Goal: Entertainment & Leisure: Consume media (video, audio)

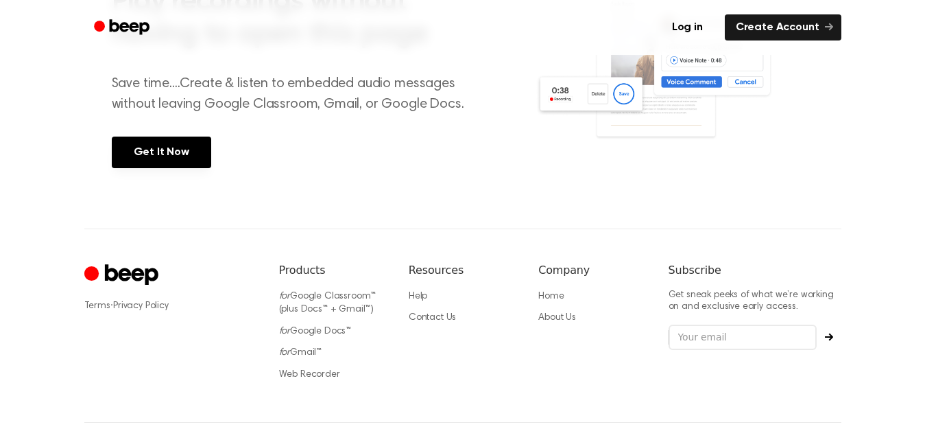
scroll to position [206, 0]
